Goal: Find specific page/section: Find specific page/section

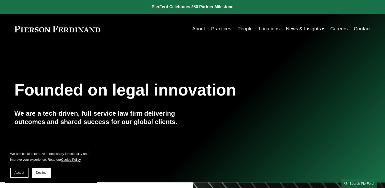
click at [240, 25] on link "People" at bounding box center [245, 29] width 15 height 10
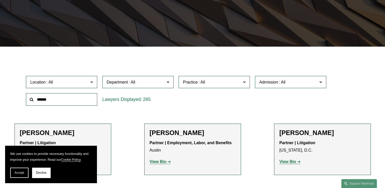
scroll to position [130, 0]
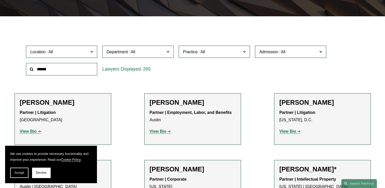
click at [62, 52] on span "Location" at bounding box center [59, 51] width 58 height 7
click at [0, 0] on link "[GEOGRAPHIC_DATA]" at bounding box center [0, 0] width 0 height 0
